Goal: Check status

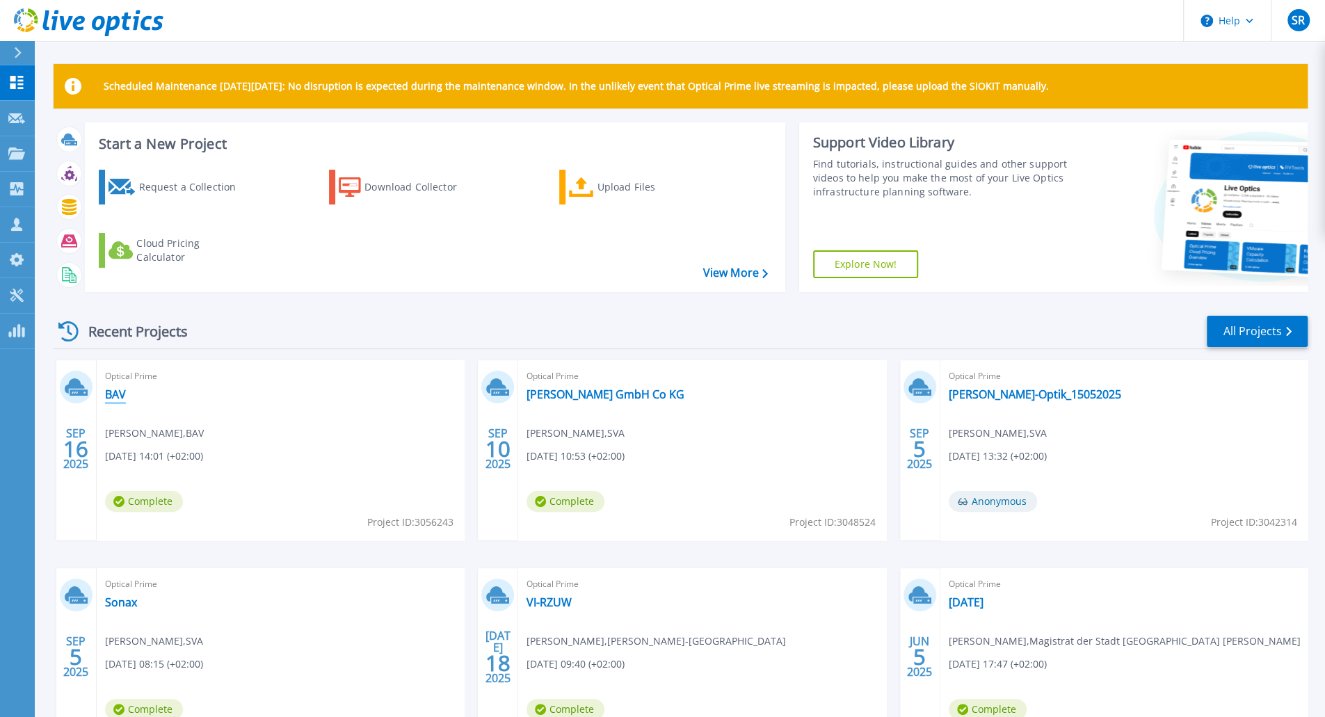
click at [117, 394] on link "BAV" at bounding box center [115, 394] width 21 height 14
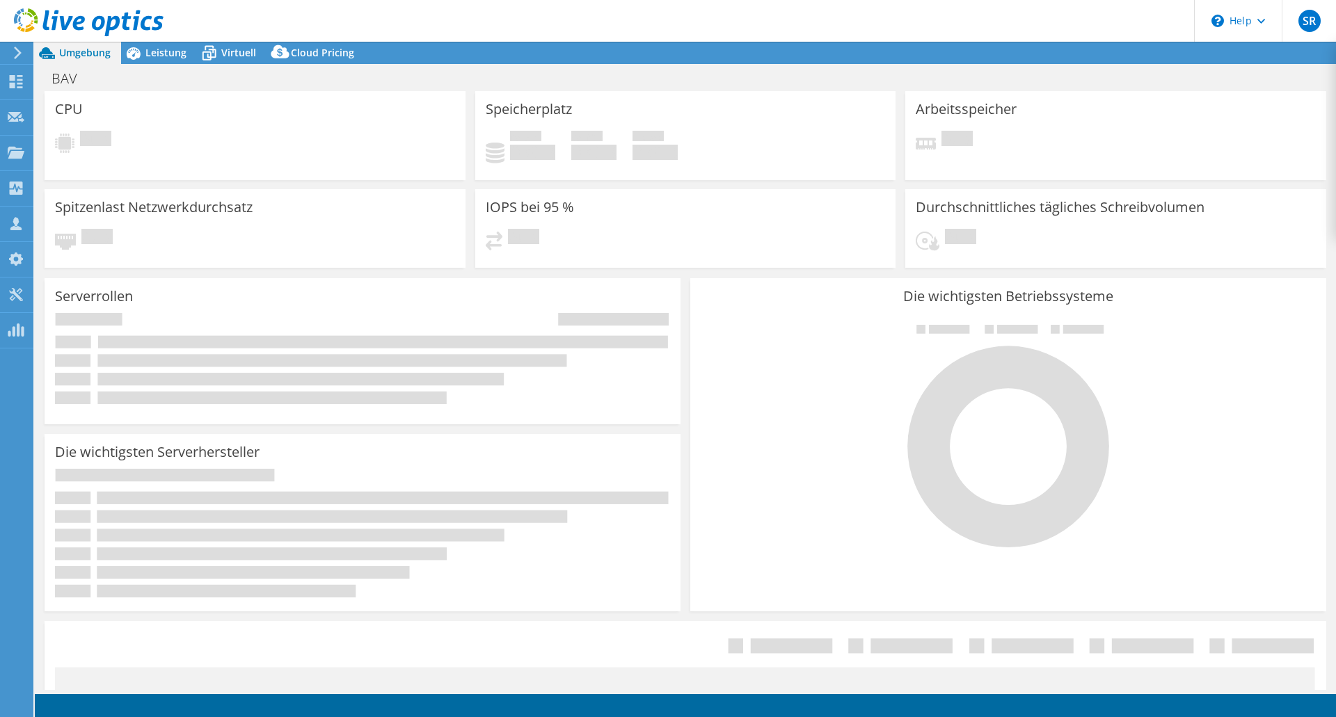
select select "USD"
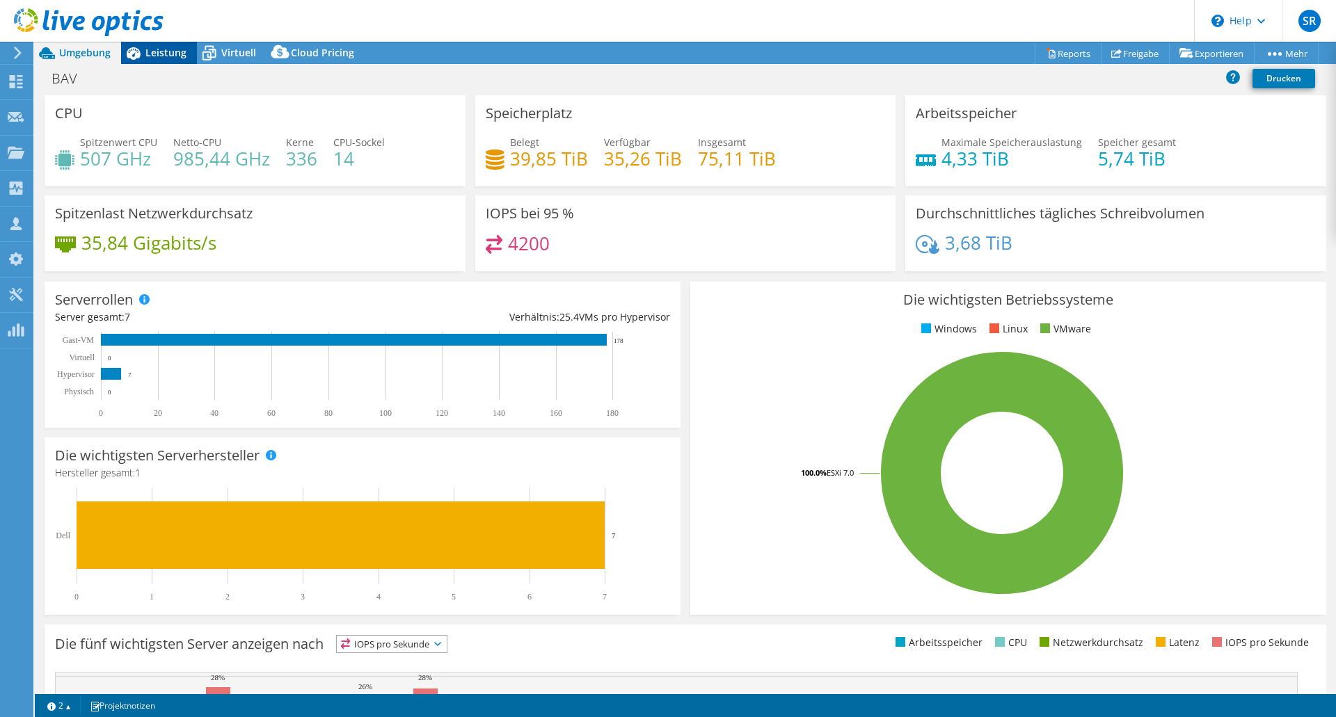
click at [150, 47] on span "Leistung" at bounding box center [165, 52] width 41 height 13
